Goal: Transaction & Acquisition: Purchase product/service

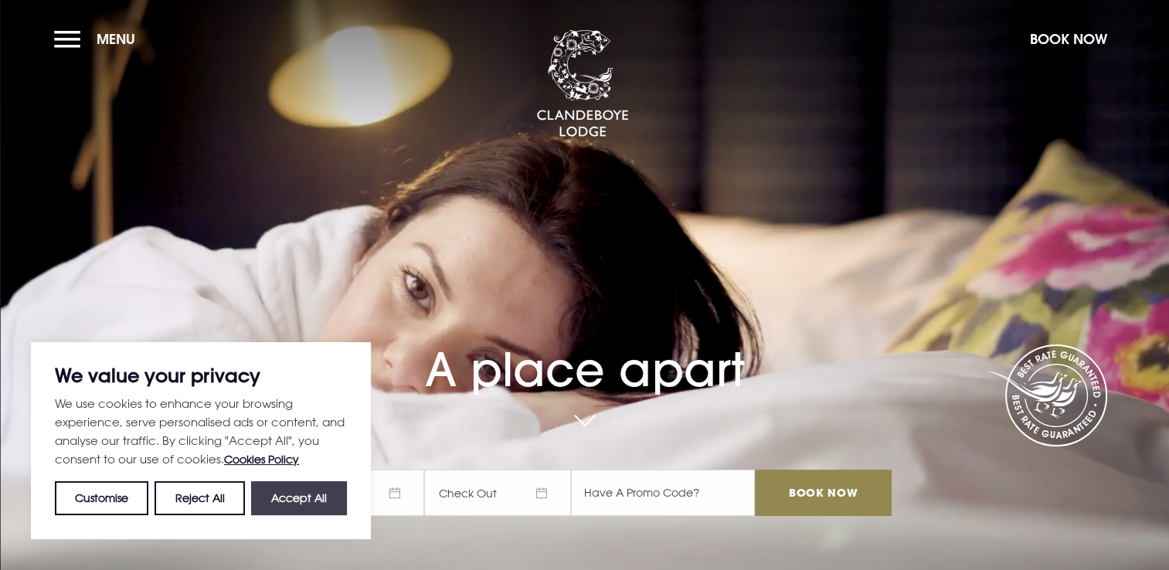
click at [298, 495] on button "Accept All" at bounding box center [299, 499] width 96 height 34
checkbox input "true"
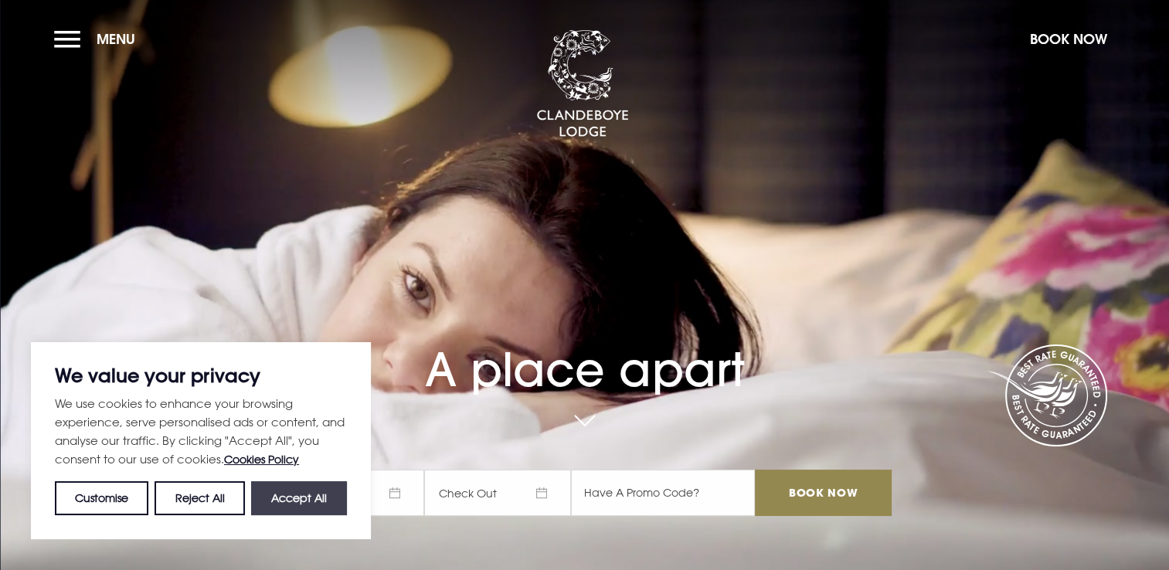
checkbox input "true"
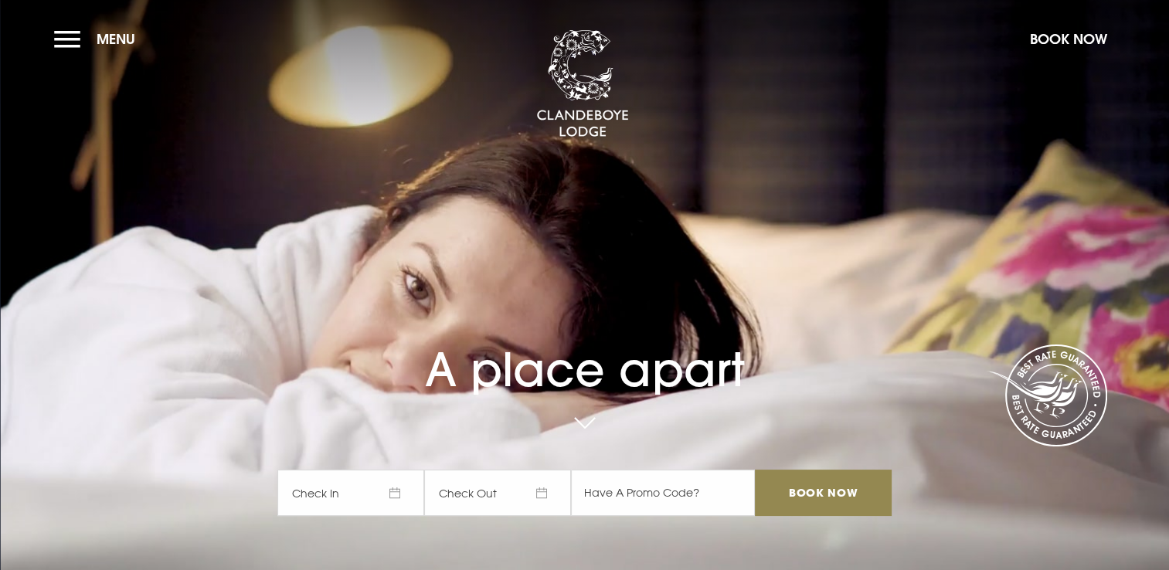
click at [596, 424] on link at bounding box center [585, 424] width 36 height 34
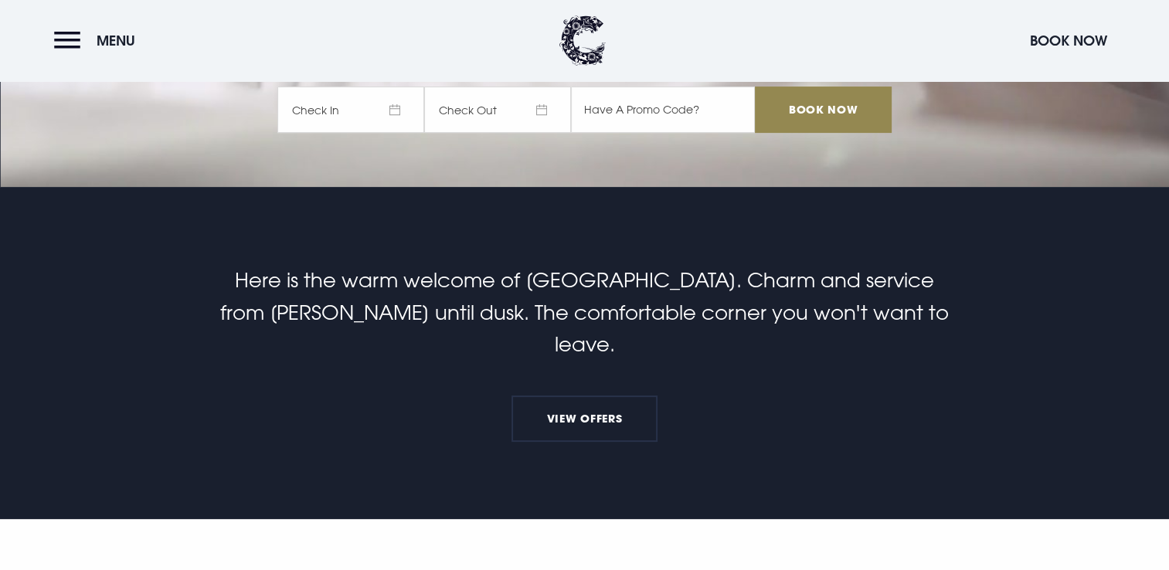
scroll to position [403, 0]
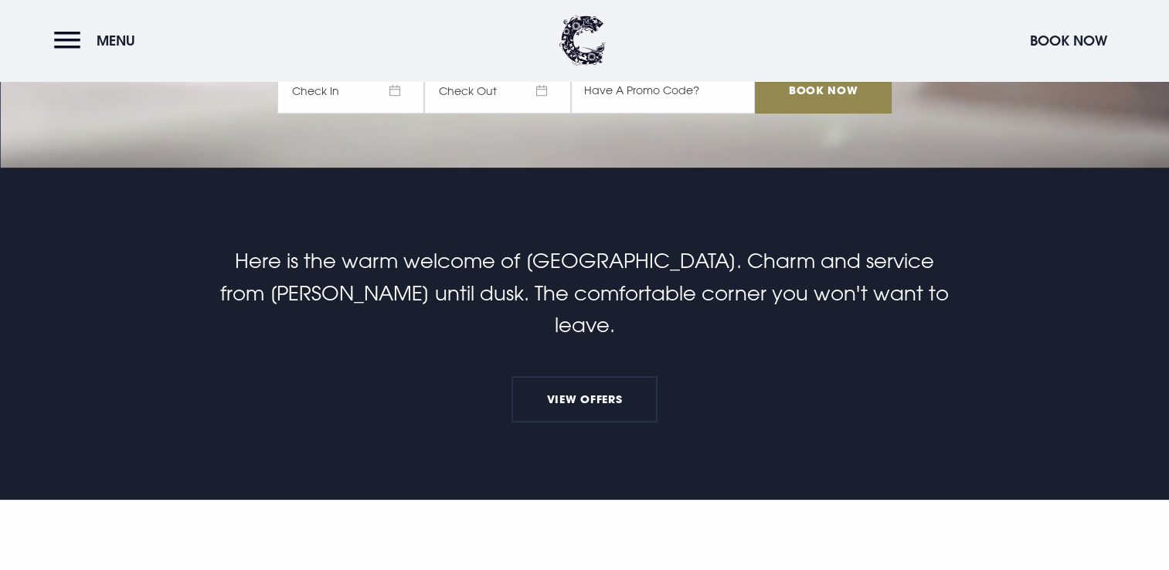
click at [68, 22] on header "Menu Book Now" at bounding box center [584, 40] width 1169 height 81
click at [68, 43] on button "Menu" at bounding box center [98, 40] width 89 height 33
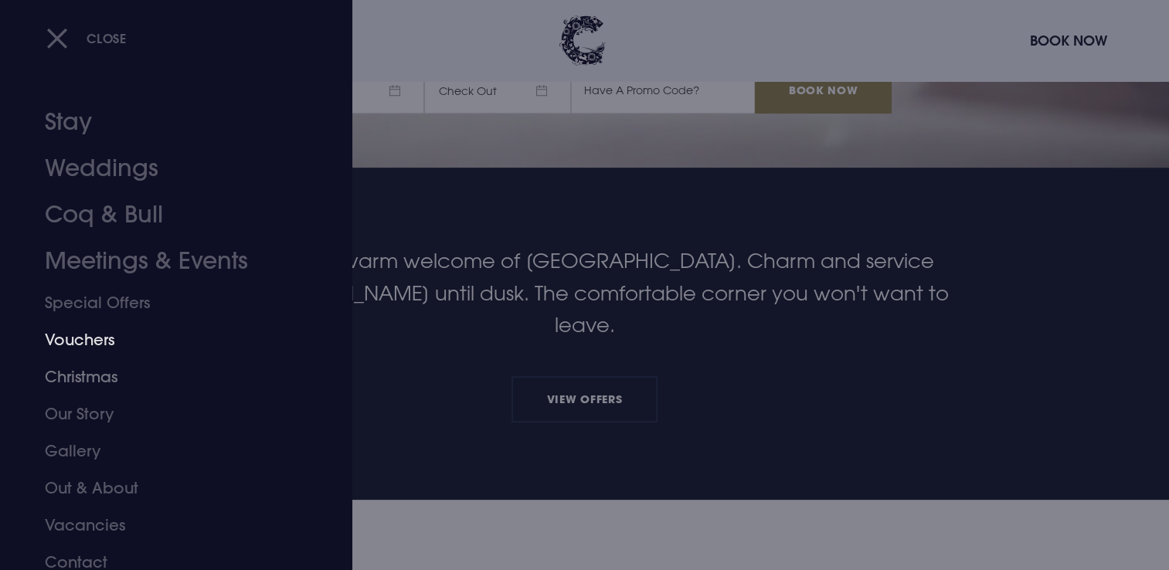
click at [104, 335] on link "Vouchers" at bounding box center [167, 340] width 244 height 37
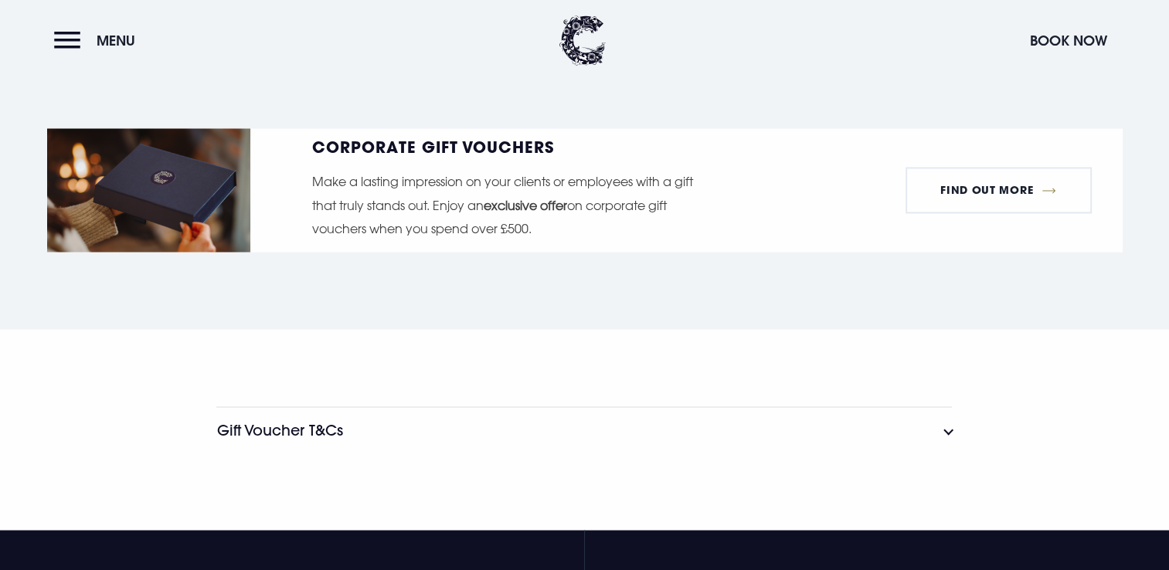
scroll to position [2679, 0]
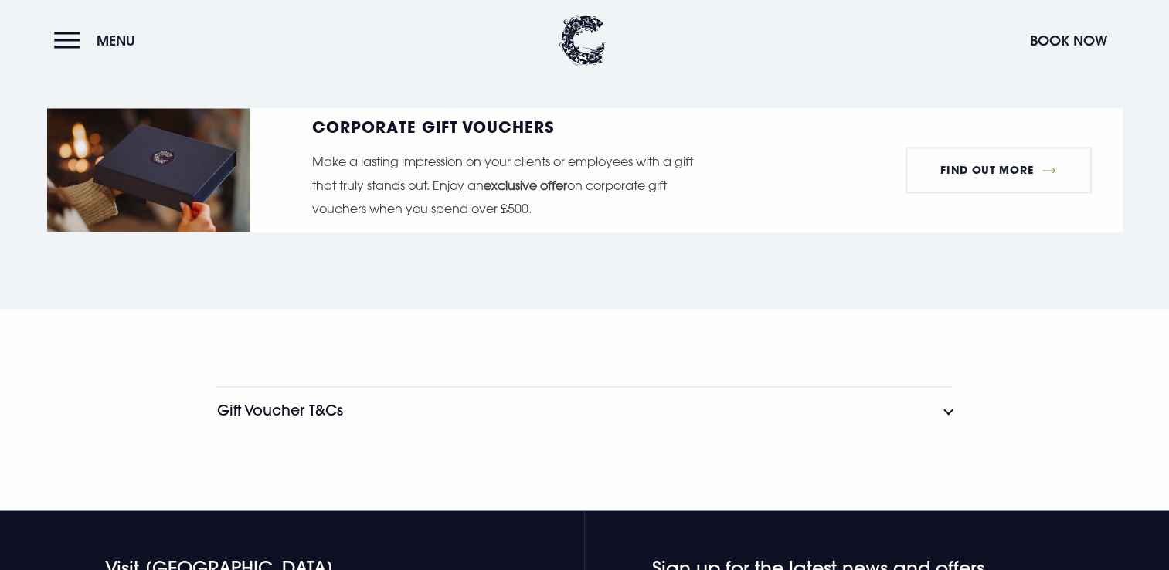
click at [506, 407] on button "Gift Voucher T&Cs" at bounding box center [584, 409] width 736 height 46
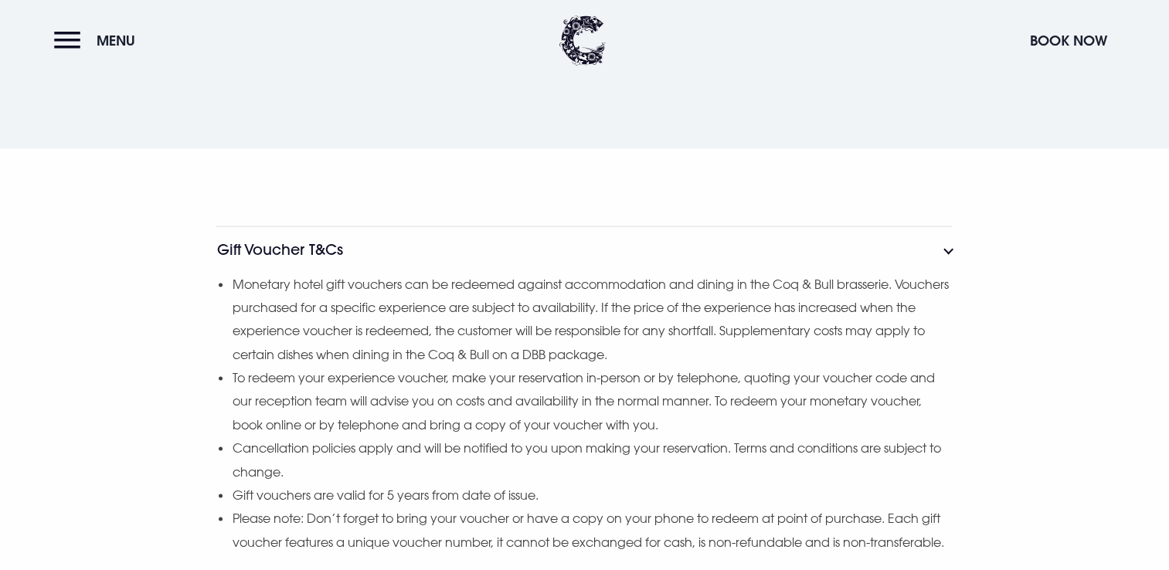
scroll to position [2885, 0]
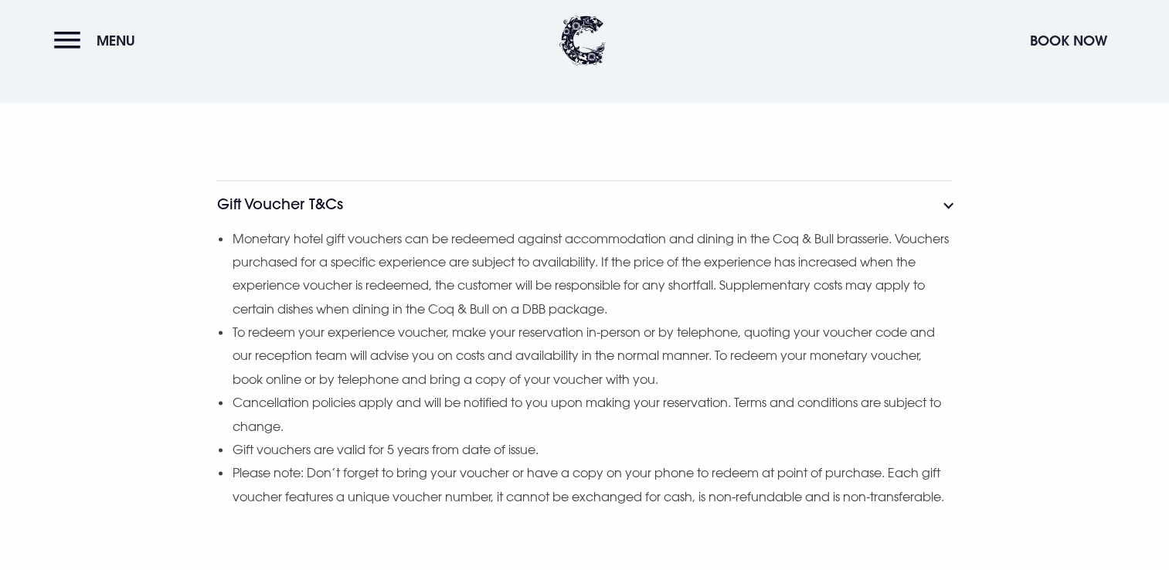
click at [121, 485] on div "Gift Voucher T&Cs Monetary hotel gift vouchers can be redeemed against accommod…" at bounding box center [585, 355] width 1094 height 351
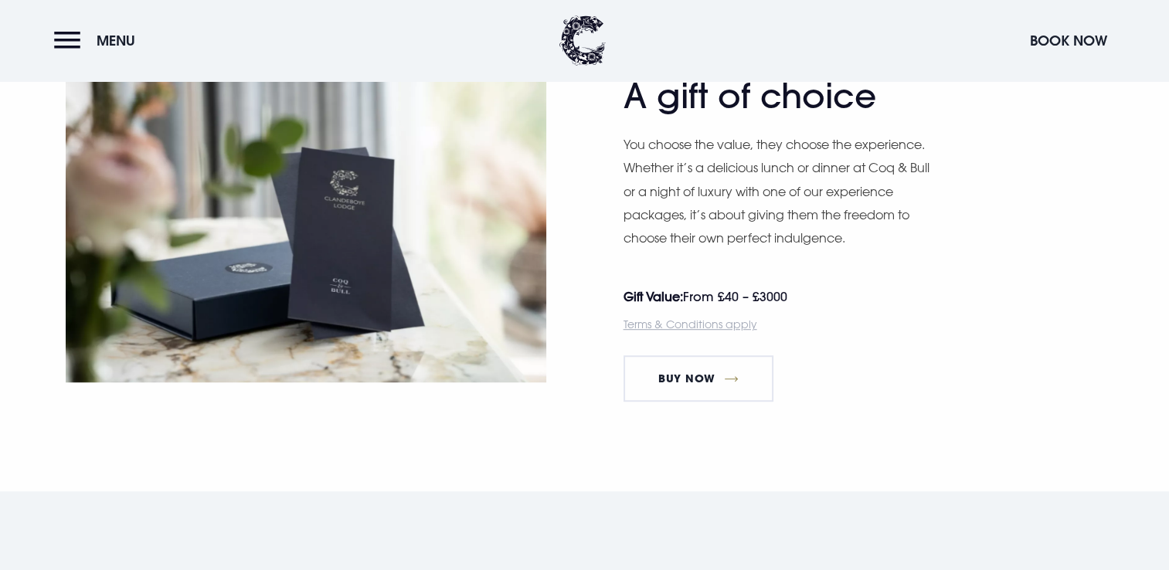
scroll to position [824, 0]
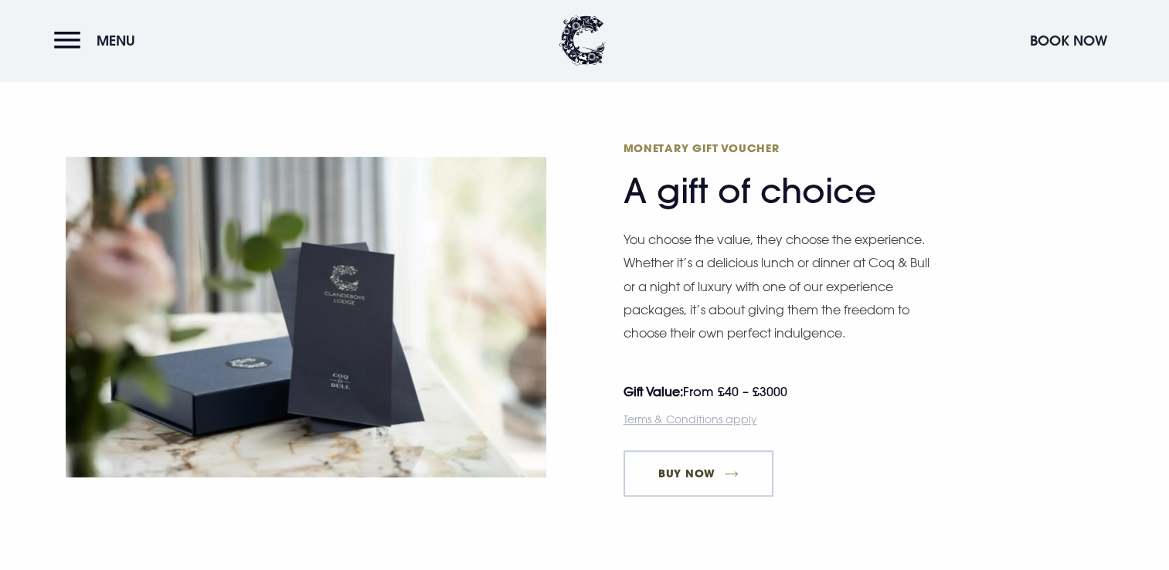
click at [659, 468] on link "Buy Now" at bounding box center [699, 474] width 151 height 46
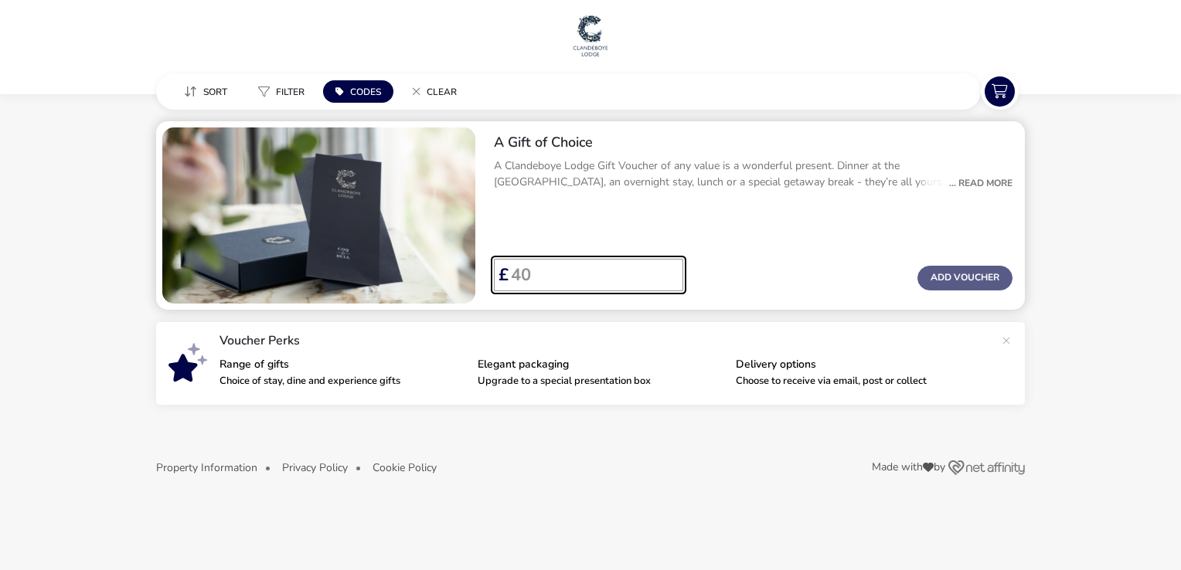
click at [575, 282] on input "Voucher Price" at bounding box center [590, 275] width 162 height 32
click at [667, 282] on input "40" at bounding box center [590, 275] width 162 height 32
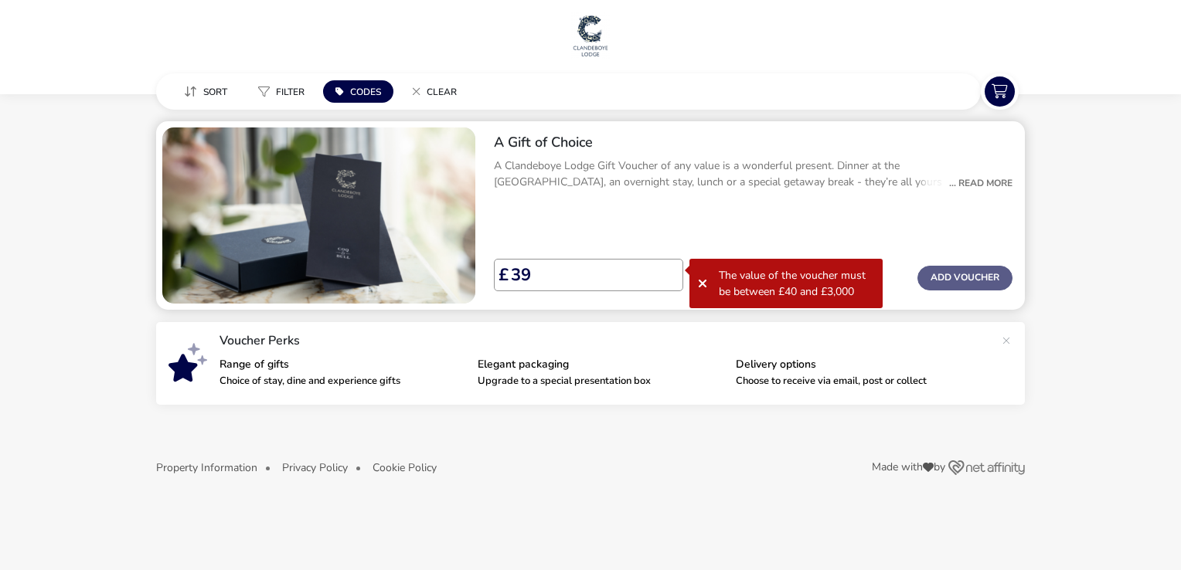
click at [674, 235] on div "A Gift of Choice A Clandeboye Lodge Gift Voucher of any value is a wonderful pr…" at bounding box center [753, 215] width 543 height 189
click at [704, 283] on icon at bounding box center [702, 283] width 9 height 12
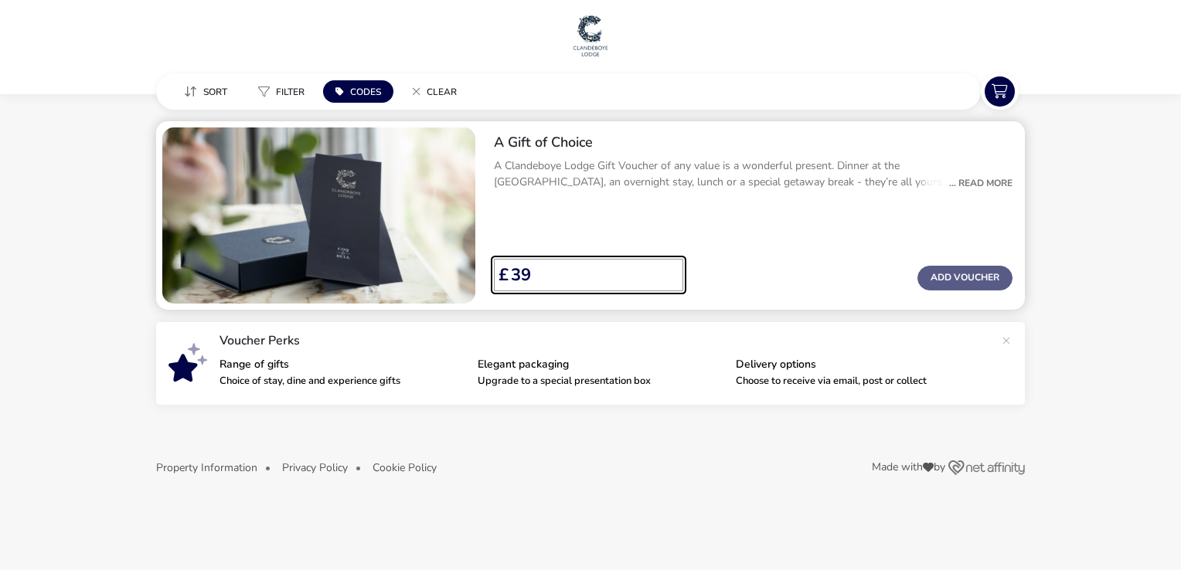
click at [597, 283] on input "39" at bounding box center [590, 275] width 162 height 32
type input "3000"
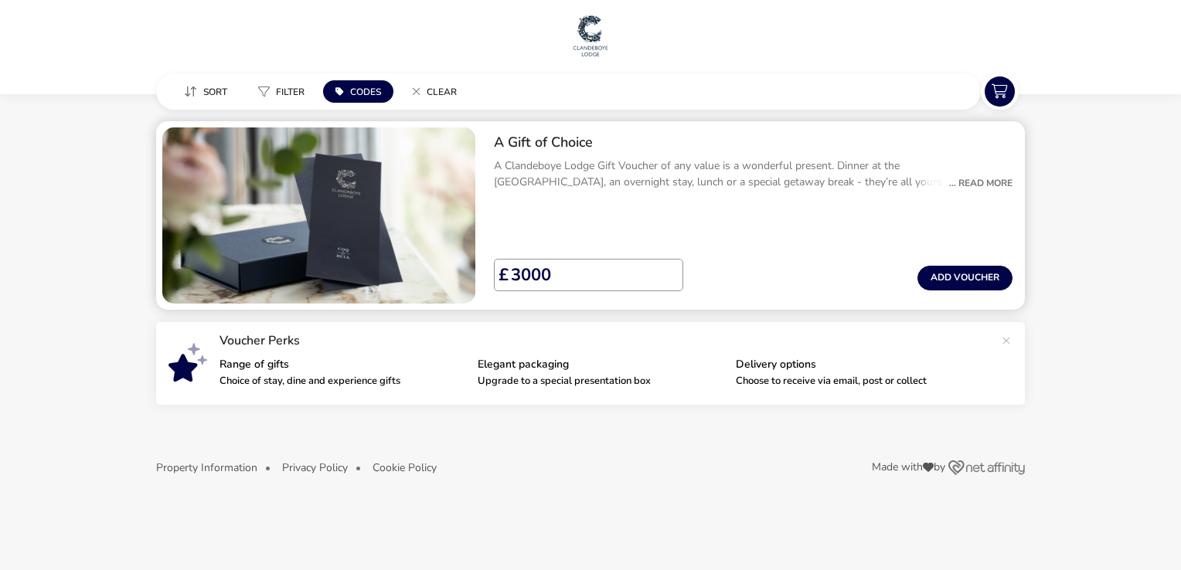
click at [629, 218] on div "A Gift of Choice A Clandeboye Lodge Gift Voucher of any value is a wonderful pr…" at bounding box center [753, 215] width 543 height 189
